Goal: Task Accomplishment & Management: Use online tool/utility

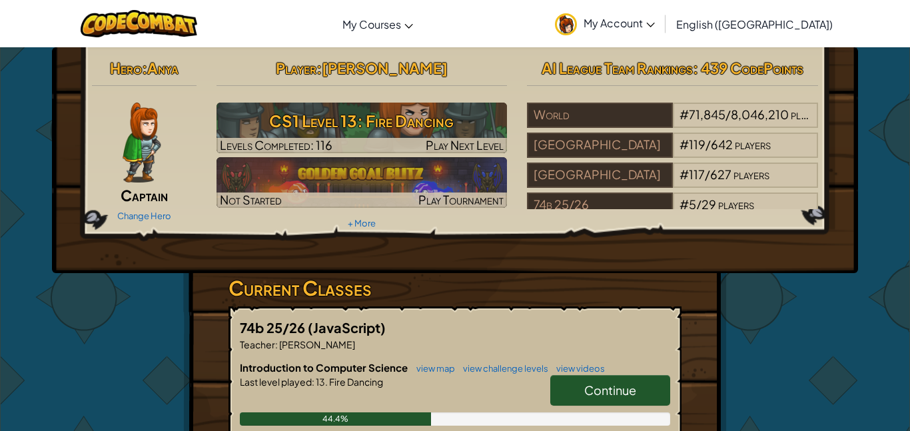
click at [616, 393] on span "Continue" at bounding box center [610, 390] width 52 height 15
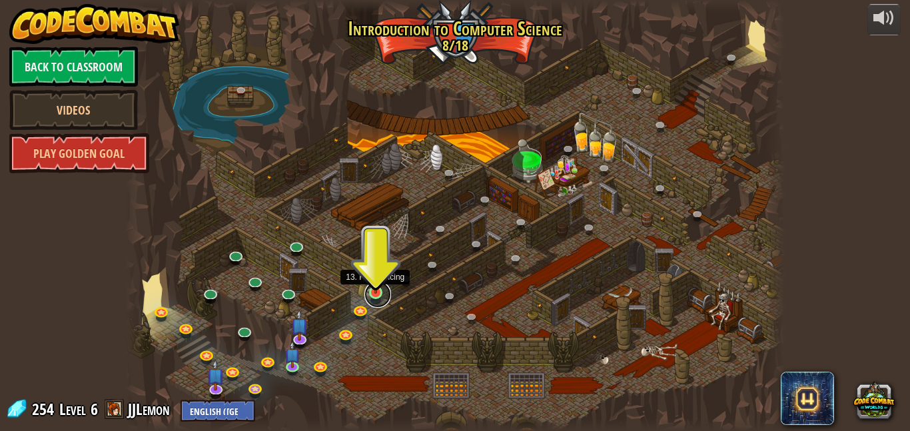
click at [370, 297] on link at bounding box center [378, 294] width 27 height 27
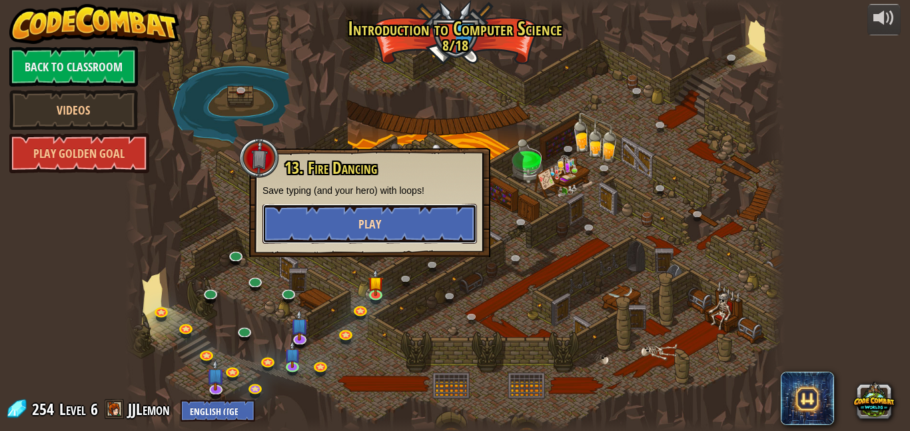
click at [368, 213] on button "Play" at bounding box center [370, 224] width 215 height 40
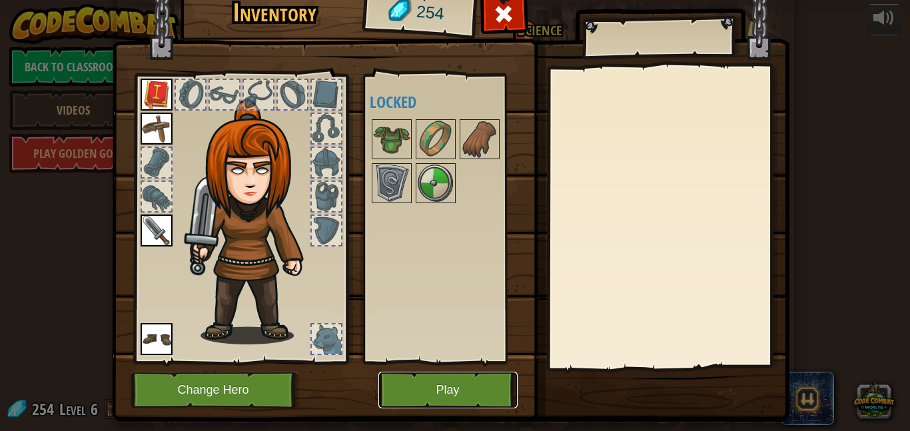
click at [515, 403] on button "Play" at bounding box center [448, 390] width 139 height 37
click at [515, 1] on html "powered by Back to Classroom Videos Play Golden Goal 25. Kithgard Gates (Locked…" at bounding box center [455, 0] width 910 height 1
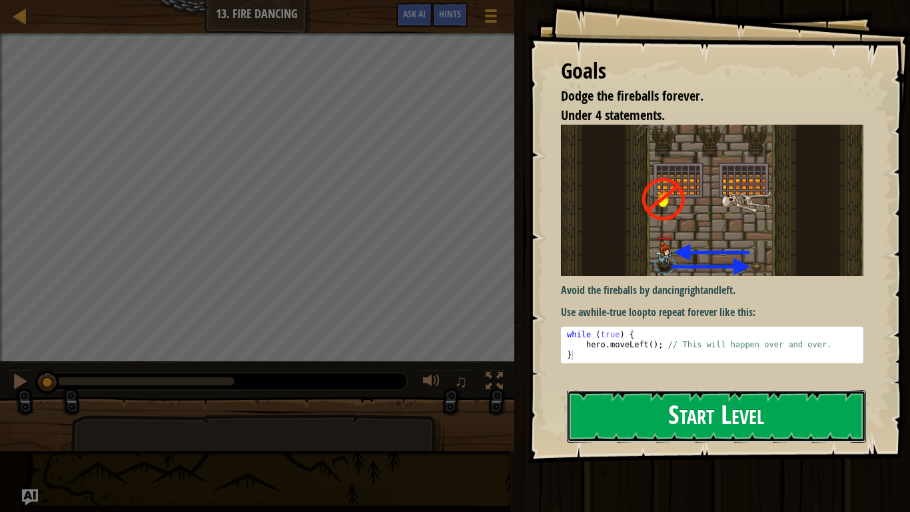
click at [662, 431] on button "Start Level" at bounding box center [716, 416] width 299 height 53
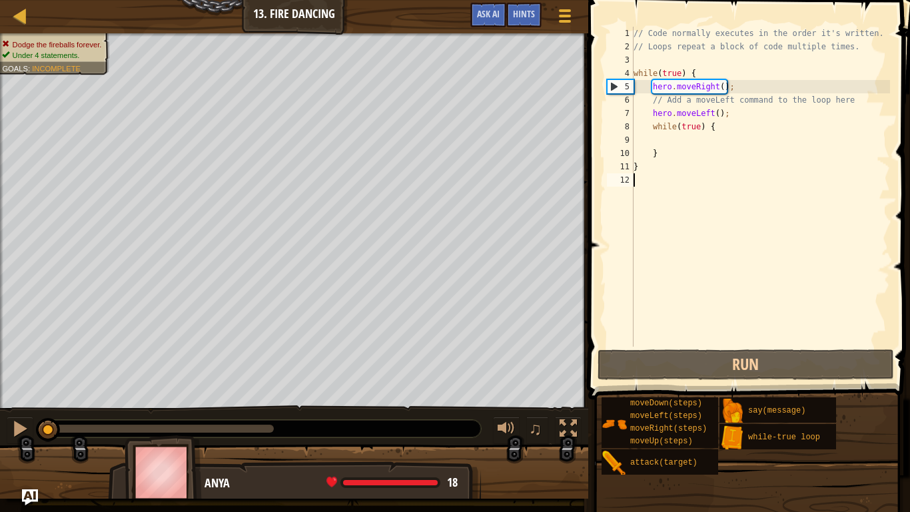
click at [898, 38] on span at bounding box center [750, 180] width 333 height 439
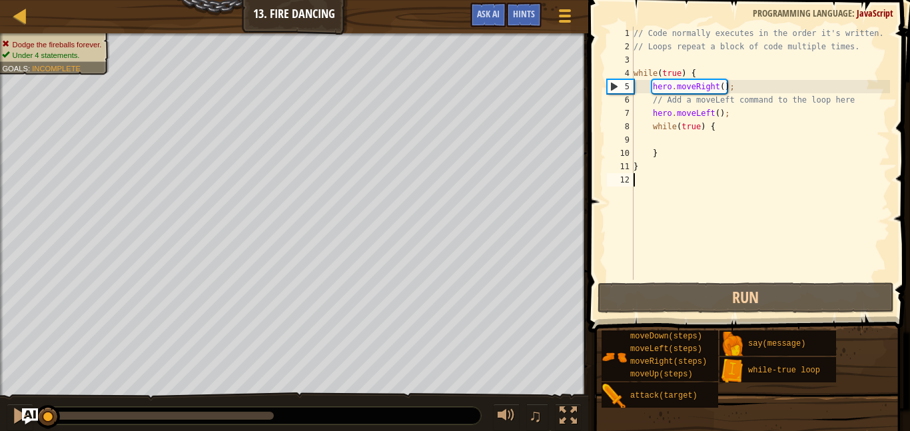
click at [720, 129] on div "// Code normally executes in the order it's written. // Loops repeat a block of…" at bounding box center [760, 167] width 259 height 280
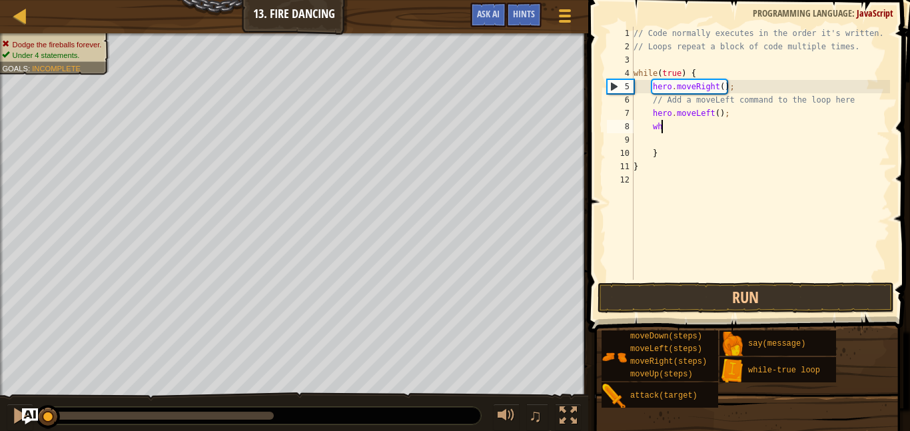
type textarea "w"
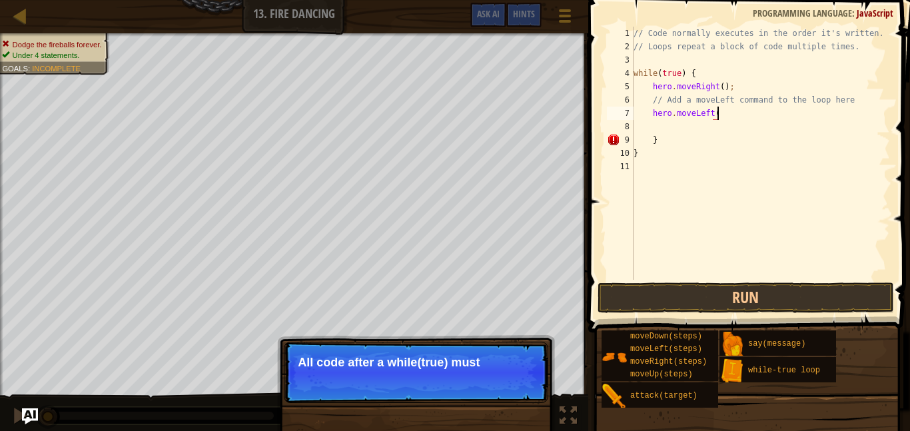
scroll to position [6, 12]
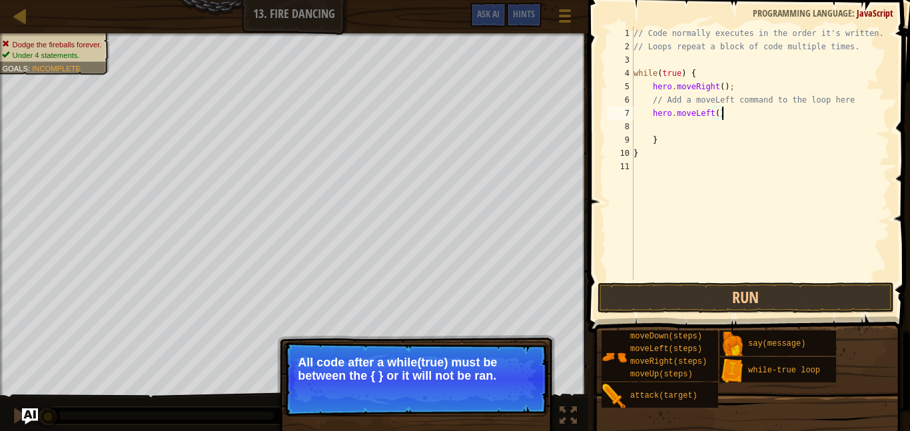
click at [663, 145] on div "// Code normally executes in the order it's written. // Loops repeat a block of…" at bounding box center [760, 167] width 259 height 280
type textarea "}"
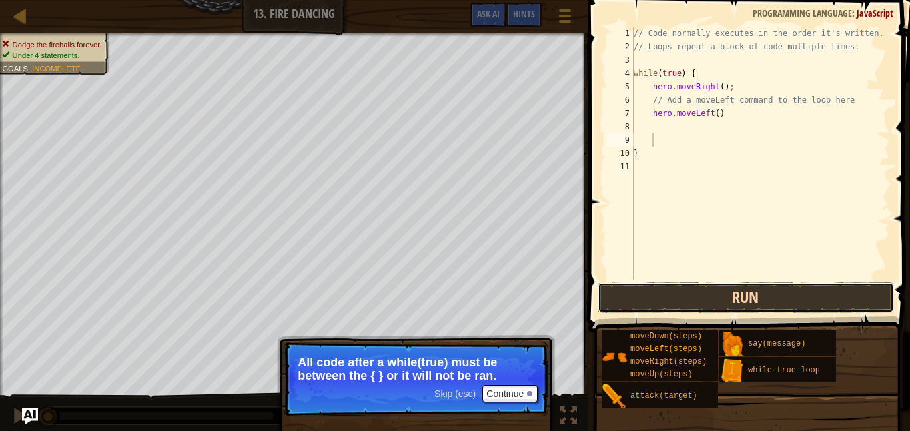
click at [740, 297] on button "Run" at bounding box center [746, 298] width 297 height 31
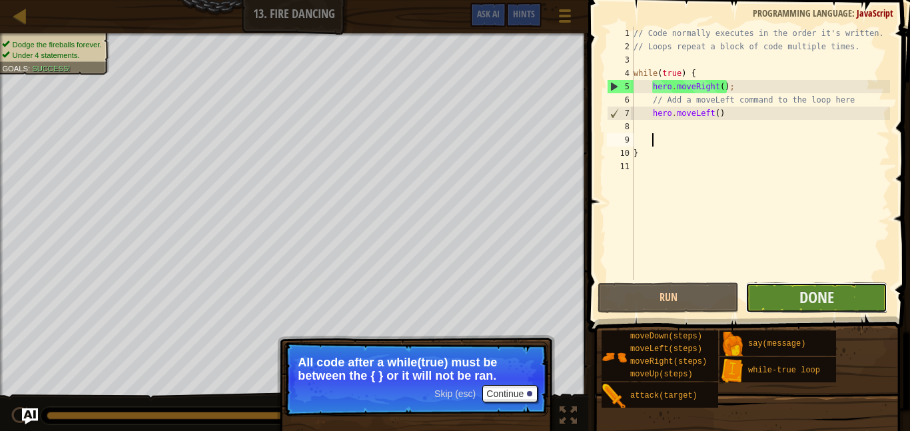
click at [864, 308] on button "Done" at bounding box center [816, 298] width 141 height 31
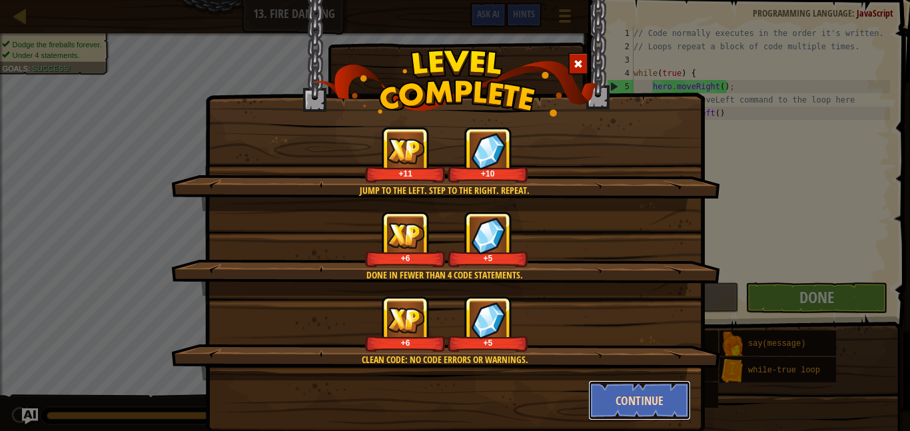
click at [658, 401] on button "Continue" at bounding box center [639, 401] width 103 height 40
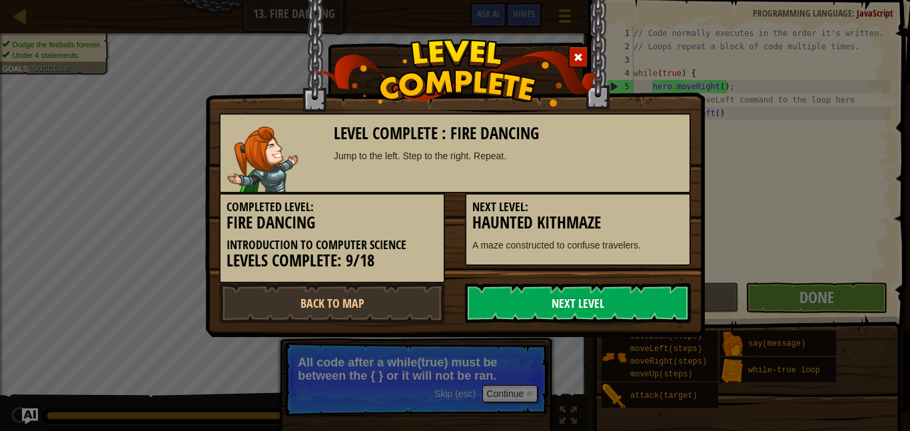
click at [650, 311] on link "Next Level" at bounding box center [578, 303] width 226 height 40
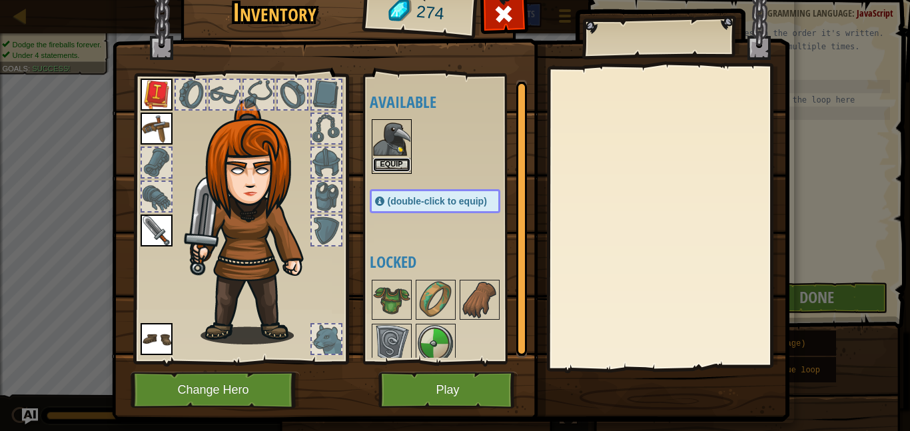
click at [398, 166] on button "Equip" at bounding box center [391, 165] width 37 height 14
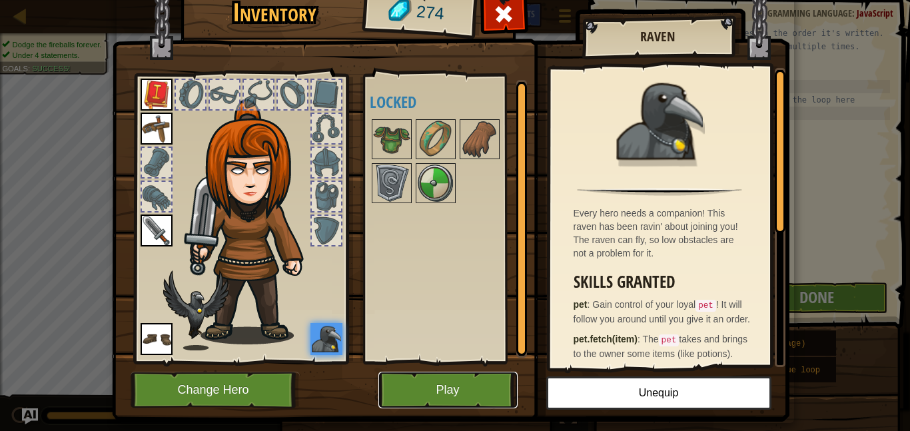
click at [480, 388] on button "Play" at bounding box center [448, 390] width 139 height 37
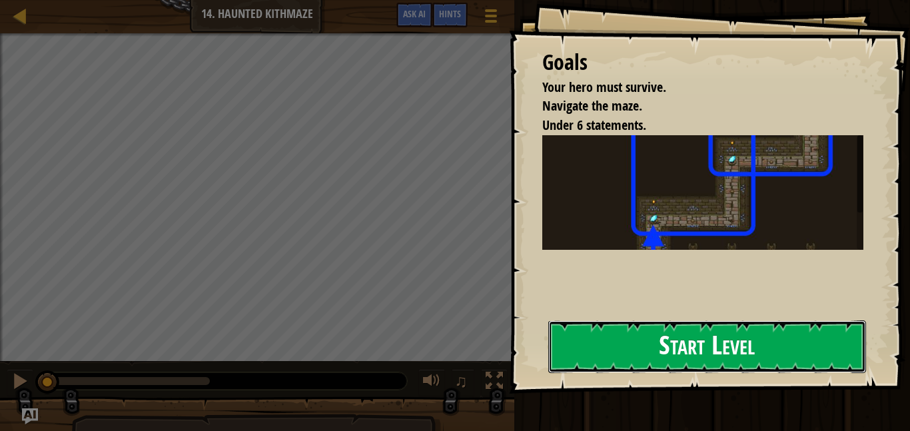
click at [691, 361] on button "Start Level" at bounding box center [707, 347] width 318 height 53
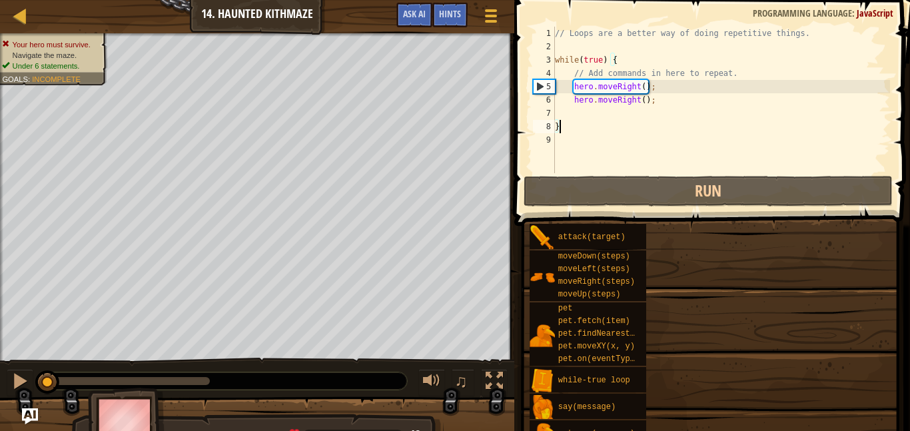
click at [691, 361] on div "attack(target) moveDown(steps) moveLeft(steps) moveRight(steps) moveUp(steps) p…" at bounding box center [715, 334] width 372 height 223
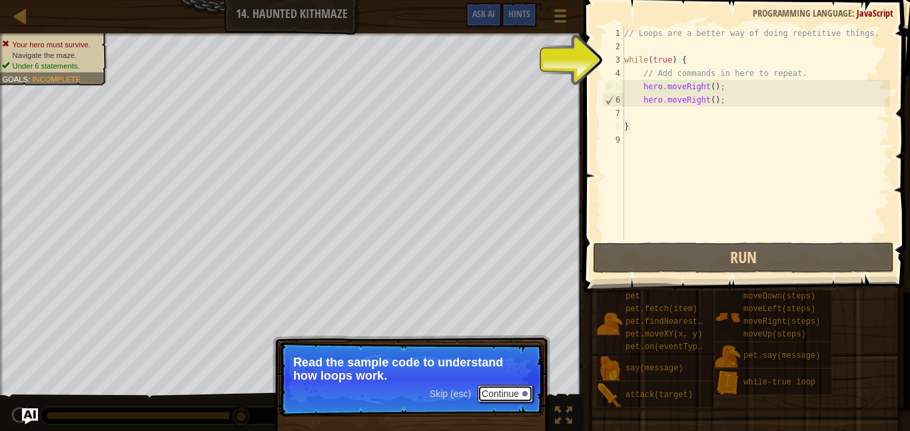
click at [511, 391] on button "Continue" at bounding box center [505, 393] width 55 height 17
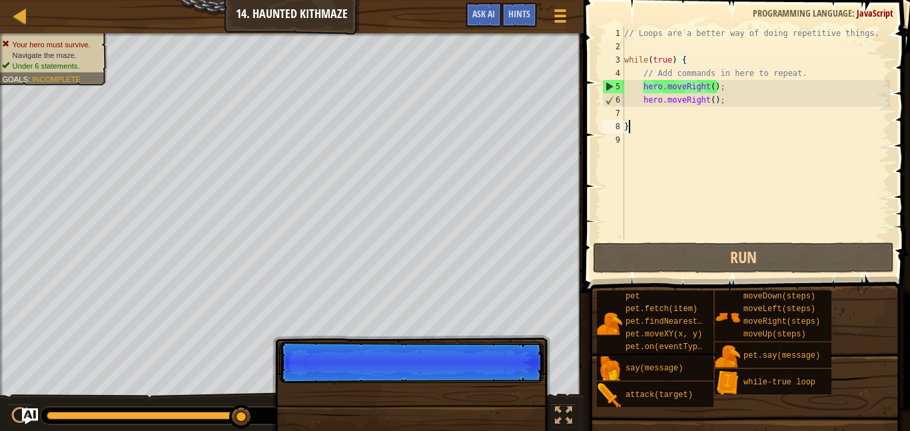
scroll to position [6, 0]
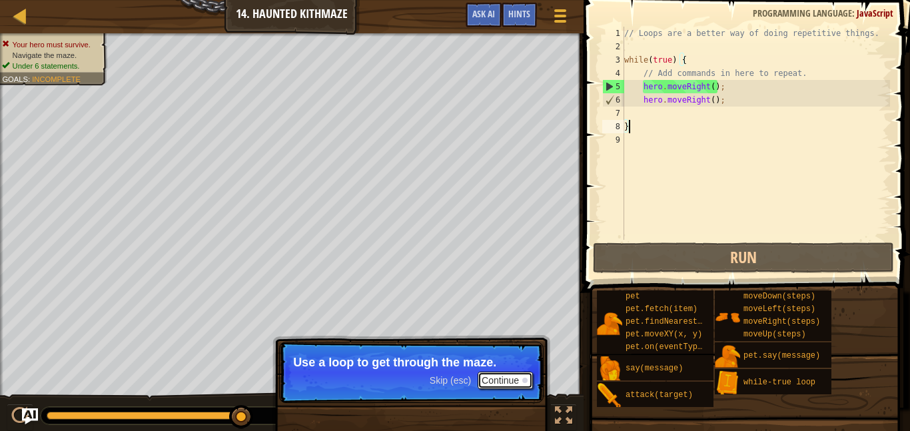
click at [514, 385] on button "Continue" at bounding box center [505, 380] width 55 height 17
